Goal: Task Accomplishment & Management: Manage account settings

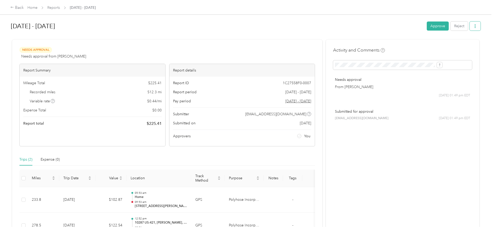
click at [473, 25] on icon "button" at bounding box center [475, 26] width 4 height 4
click at [421, 43] on span "Download" at bounding box center [417, 44] width 17 height 5
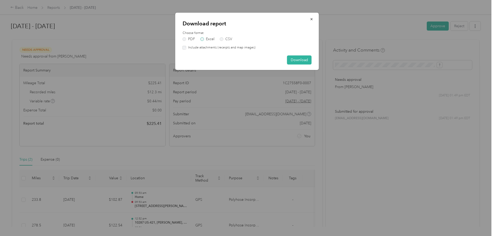
click at [203, 37] on label "Excel" at bounding box center [207, 39] width 14 height 4
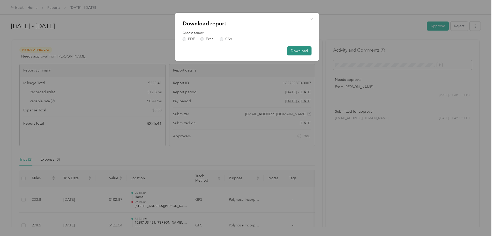
click at [297, 49] on button "Download" at bounding box center [299, 50] width 25 height 9
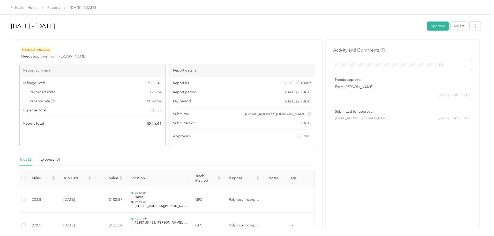
click at [427, 27] on button "Approve" at bounding box center [438, 25] width 22 height 9
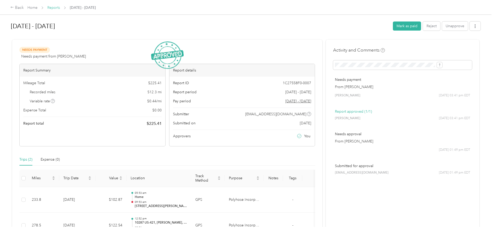
click at [60, 7] on link "Reports" at bounding box center [53, 7] width 13 height 4
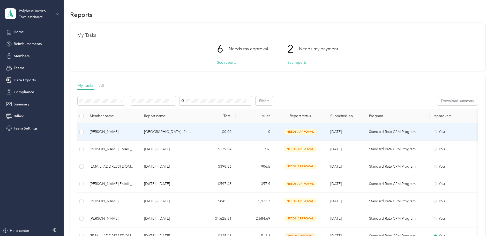
click at [236, 135] on td "$0.00" at bounding box center [216, 131] width 39 height 17
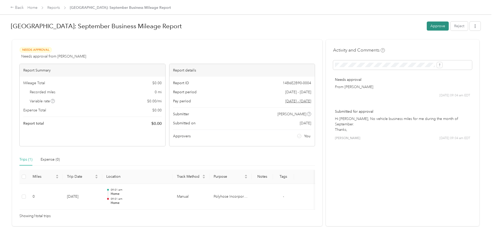
click at [427, 27] on button "Approve" at bounding box center [438, 25] width 22 height 9
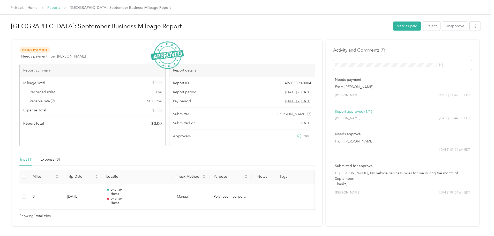
click at [60, 8] on link "Reports" at bounding box center [53, 7] width 13 height 4
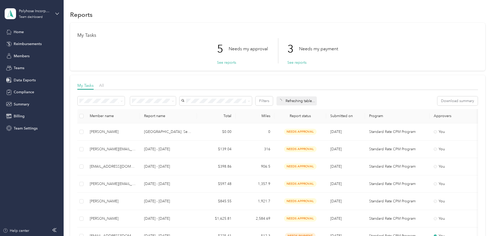
click at [29, 61] on div "Home Reimbursements Members Teams Data Exports Compliance Summary Billing Team …" at bounding box center [32, 79] width 54 height 105
click at [32, 55] on div "Members" at bounding box center [32, 55] width 54 height 9
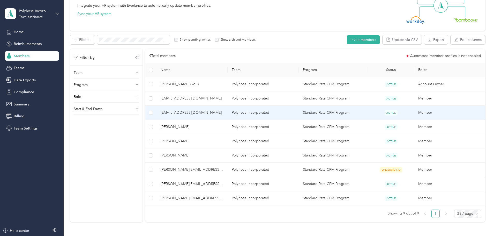
scroll to position [78, 0]
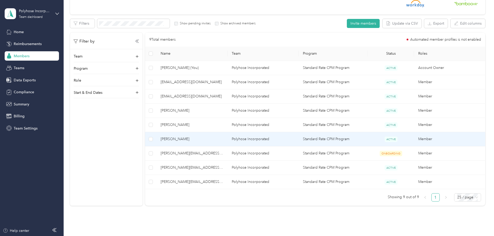
click at [220, 137] on span "[PERSON_NAME]" at bounding box center [192, 139] width 63 height 6
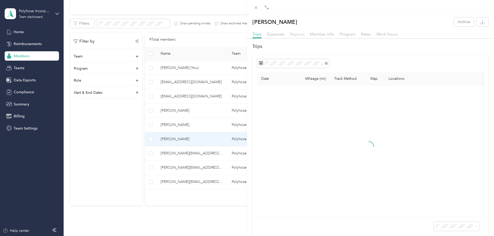
click at [295, 34] on span "Reports" at bounding box center [297, 34] width 14 height 5
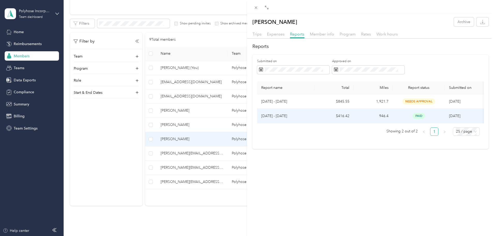
click at [288, 115] on p "[DATE] - [DATE]" at bounding box center [285, 116] width 49 height 6
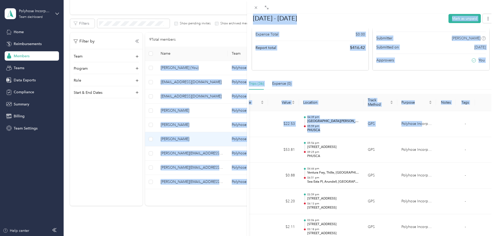
scroll to position [0, 63]
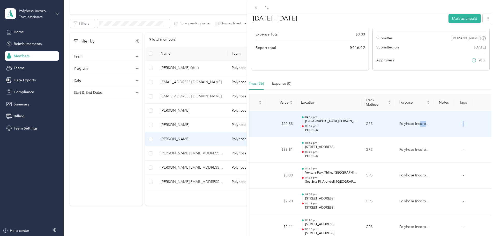
drag, startPoint x: 478, startPoint y: 114, endPoint x: 470, endPoint y: 115, distance: 8.1
click at [470, 115] on tr "51.2 [DATE] $22.53 04:39 pm [GEOGRAPHIC_DATA][PERSON_NAME], [GEOGRAPHIC_DATA] 0…" at bounding box center [341, 124] width 302 height 26
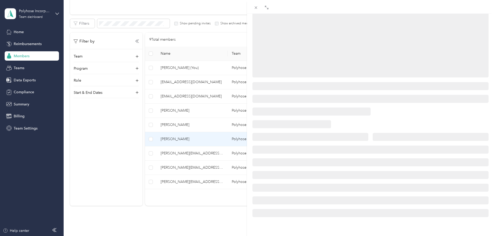
scroll to position [63, 0]
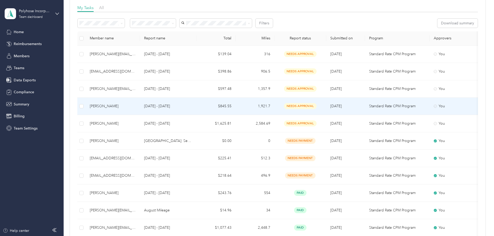
click at [135, 105] on div "[PERSON_NAME]" at bounding box center [113, 106] width 46 height 6
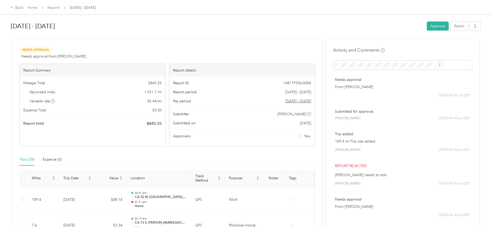
click at [60, 5] on span "Reports" at bounding box center [53, 7] width 13 height 5
click at [60, 9] on link "Reports" at bounding box center [53, 7] width 13 height 4
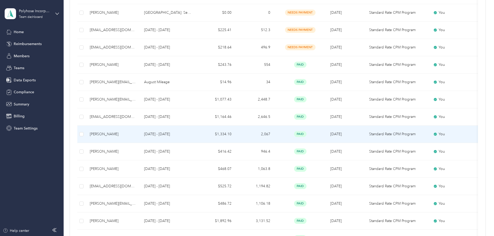
scroll to position [207, 0]
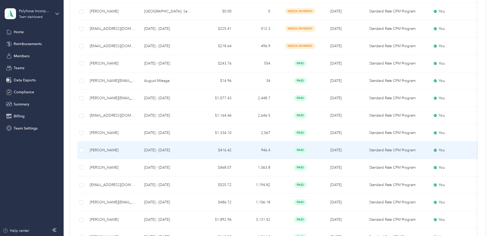
click at [236, 151] on td "$416.42" at bounding box center [216, 149] width 39 height 17
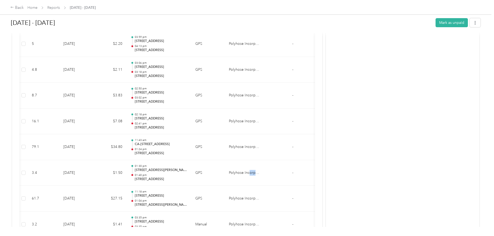
scroll to position [0, 62]
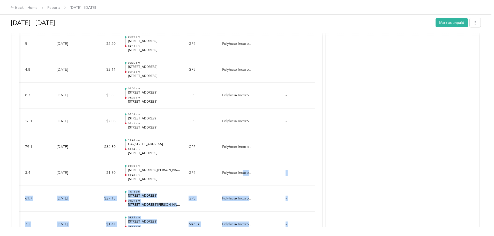
drag, startPoint x: 291, startPoint y: 183, endPoint x: 310, endPoint y: 182, distance: 18.9
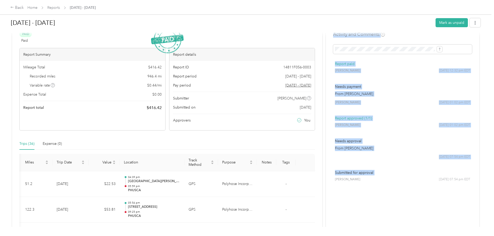
scroll to position [0, 0]
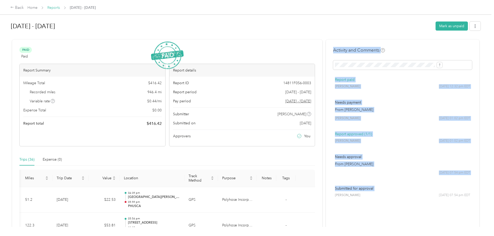
click at [60, 8] on link "Reports" at bounding box center [53, 7] width 13 height 4
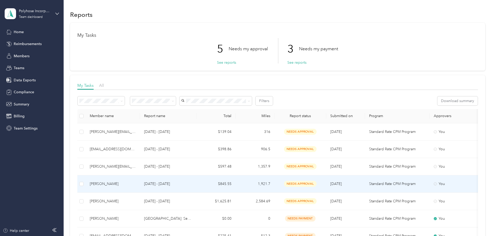
click at [236, 184] on td "$845.55" at bounding box center [216, 183] width 39 height 17
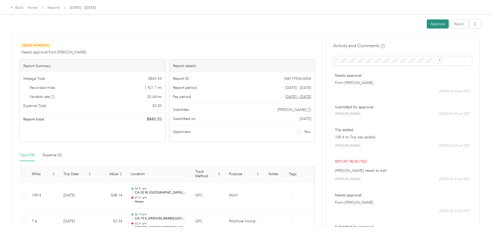
click at [427, 26] on button "Approve" at bounding box center [438, 23] width 22 height 9
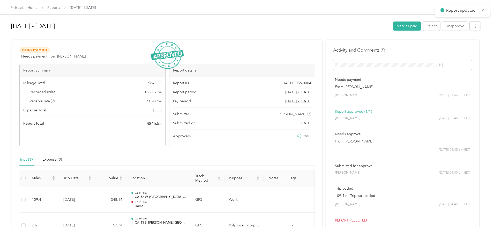
click at [164, 25] on h1 "[DATE] - [DATE]" at bounding box center [200, 26] width 378 height 12
click at [60, 7] on link "Reports" at bounding box center [53, 7] width 13 height 4
